Goal: Task Accomplishment & Management: Use online tool/utility

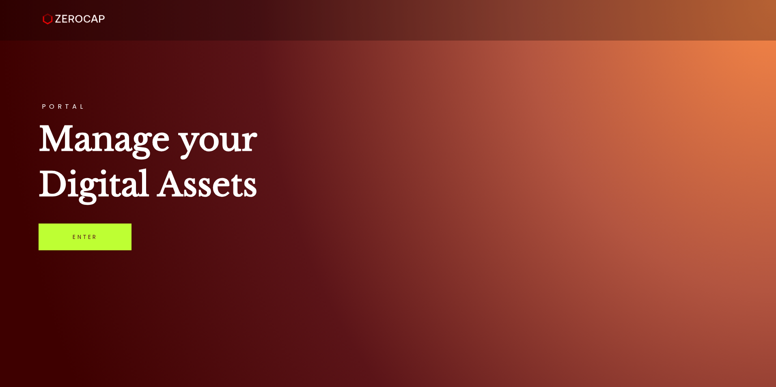
click at [101, 237] on link "Enter" at bounding box center [85, 237] width 93 height 27
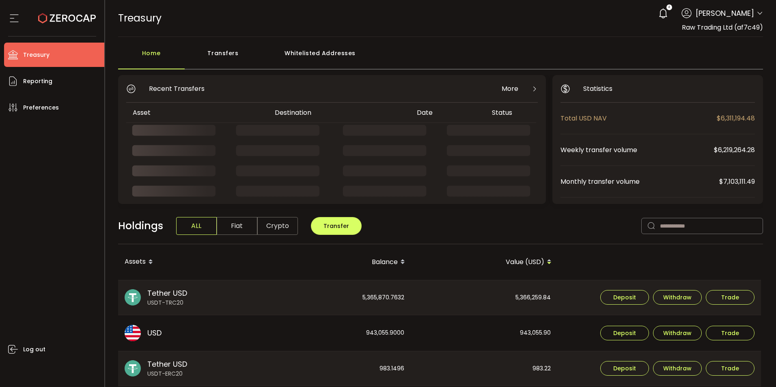
click at [218, 58] on div "Transfers" at bounding box center [223, 57] width 77 height 24
